Goal: Information Seeking & Learning: Learn about a topic

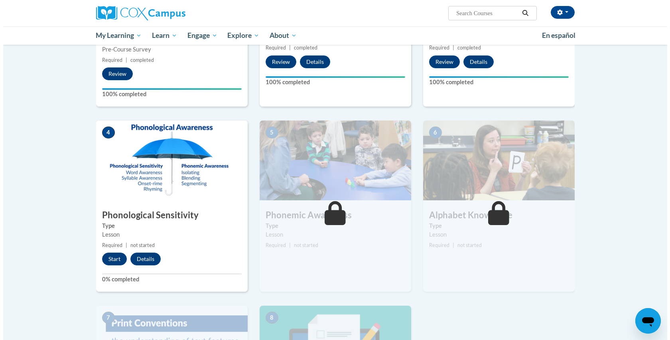
scroll to position [297, 0]
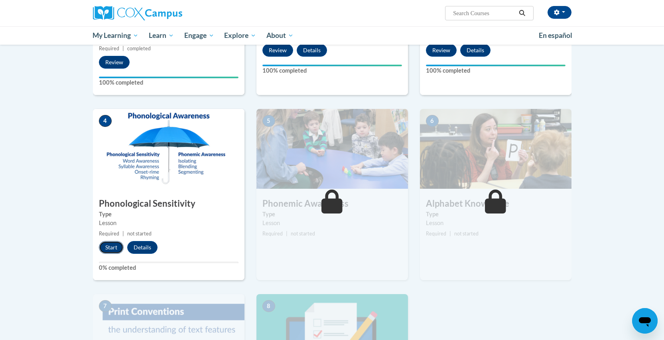
click at [108, 249] on button "Start" at bounding box center [111, 247] width 25 height 13
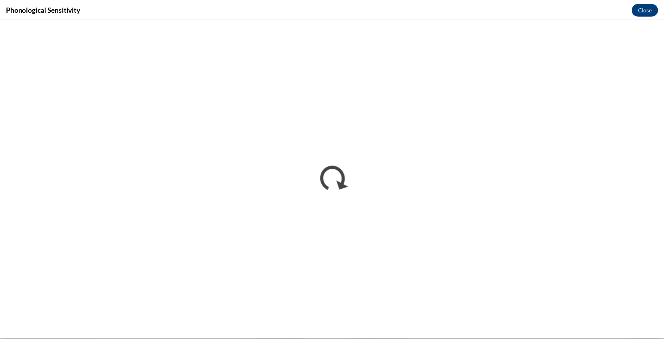
scroll to position [0, 0]
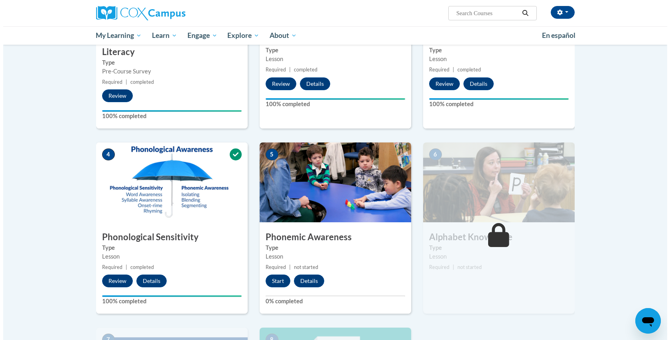
scroll to position [264, 0]
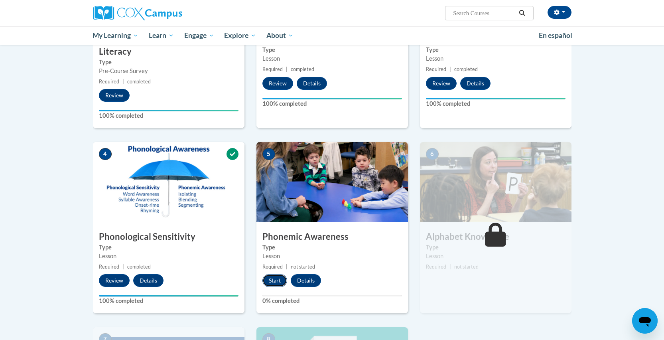
click at [272, 284] on button "Start" at bounding box center [275, 280] width 25 height 13
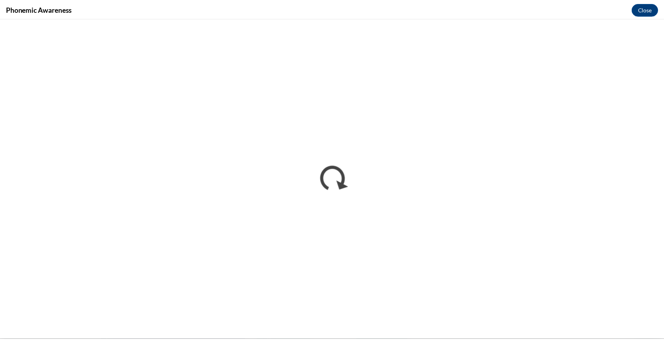
scroll to position [0, 0]
